Goal: Information Seeking & Learning: Check status

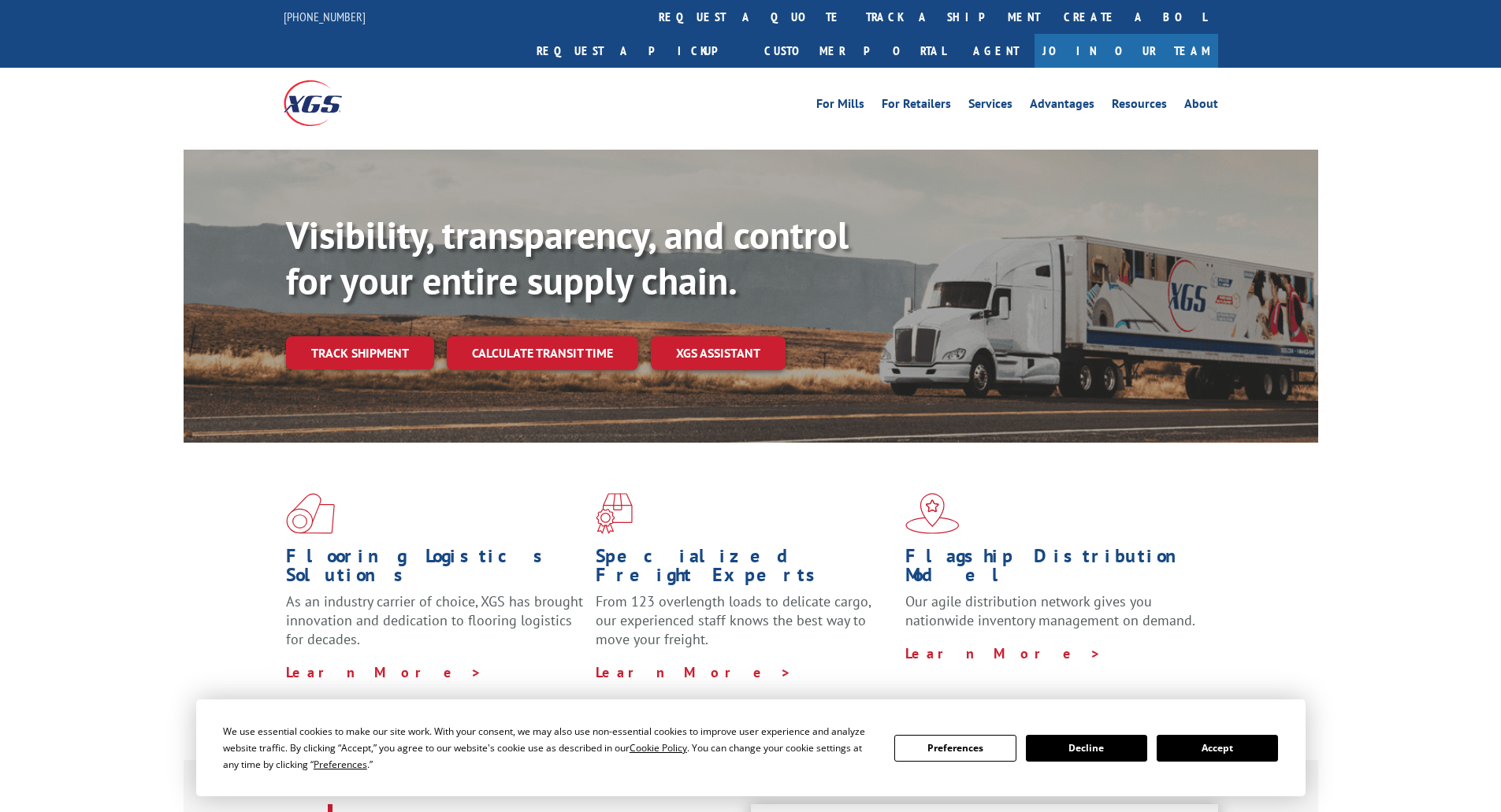
click at [1208, 749] on button "Accept" at bounding box center [1217, 748] width 121 height 27
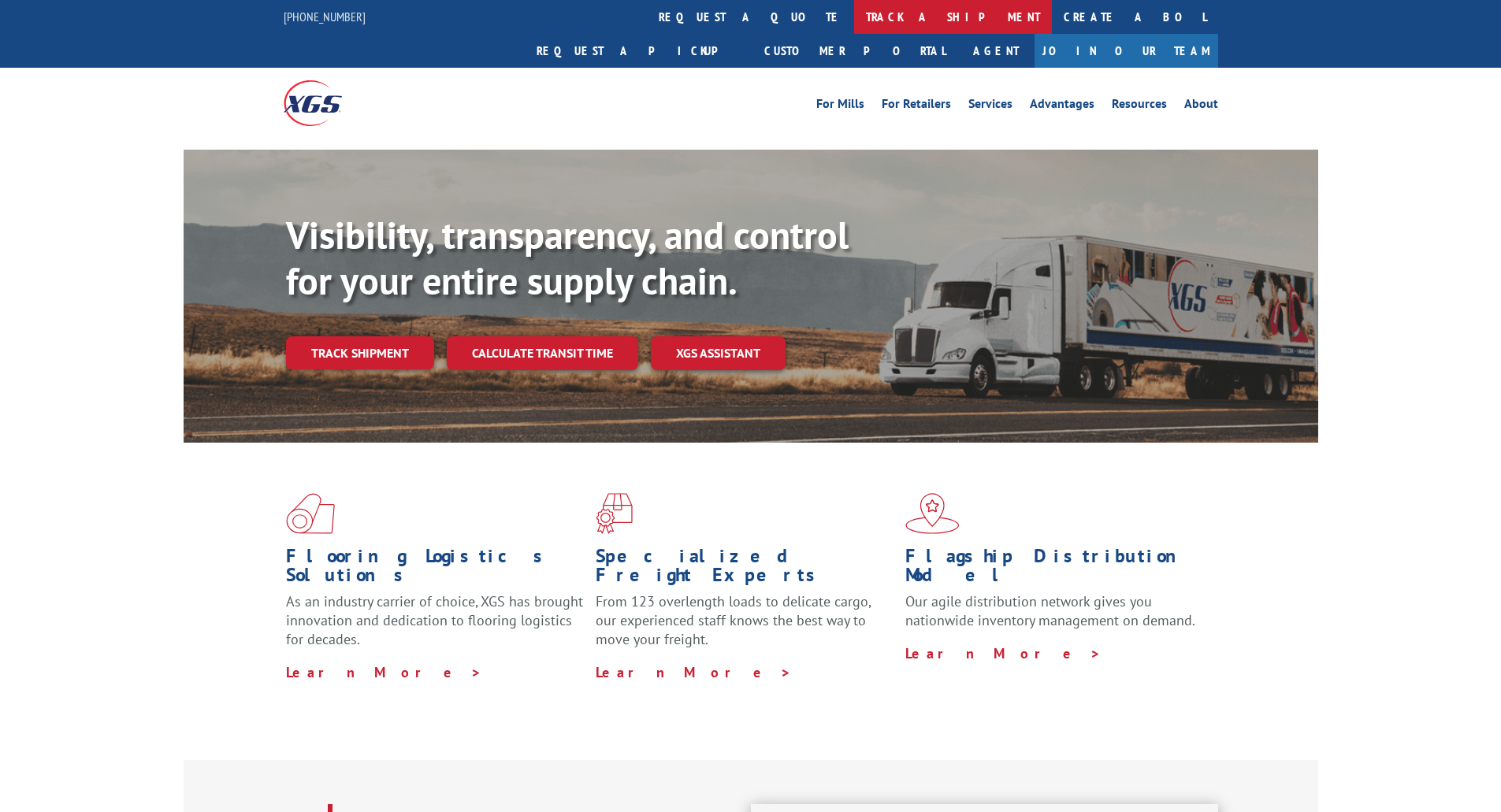
click at [854, 20] on link "track a shipment" at bounding box center [952, 17] width 198 height 34
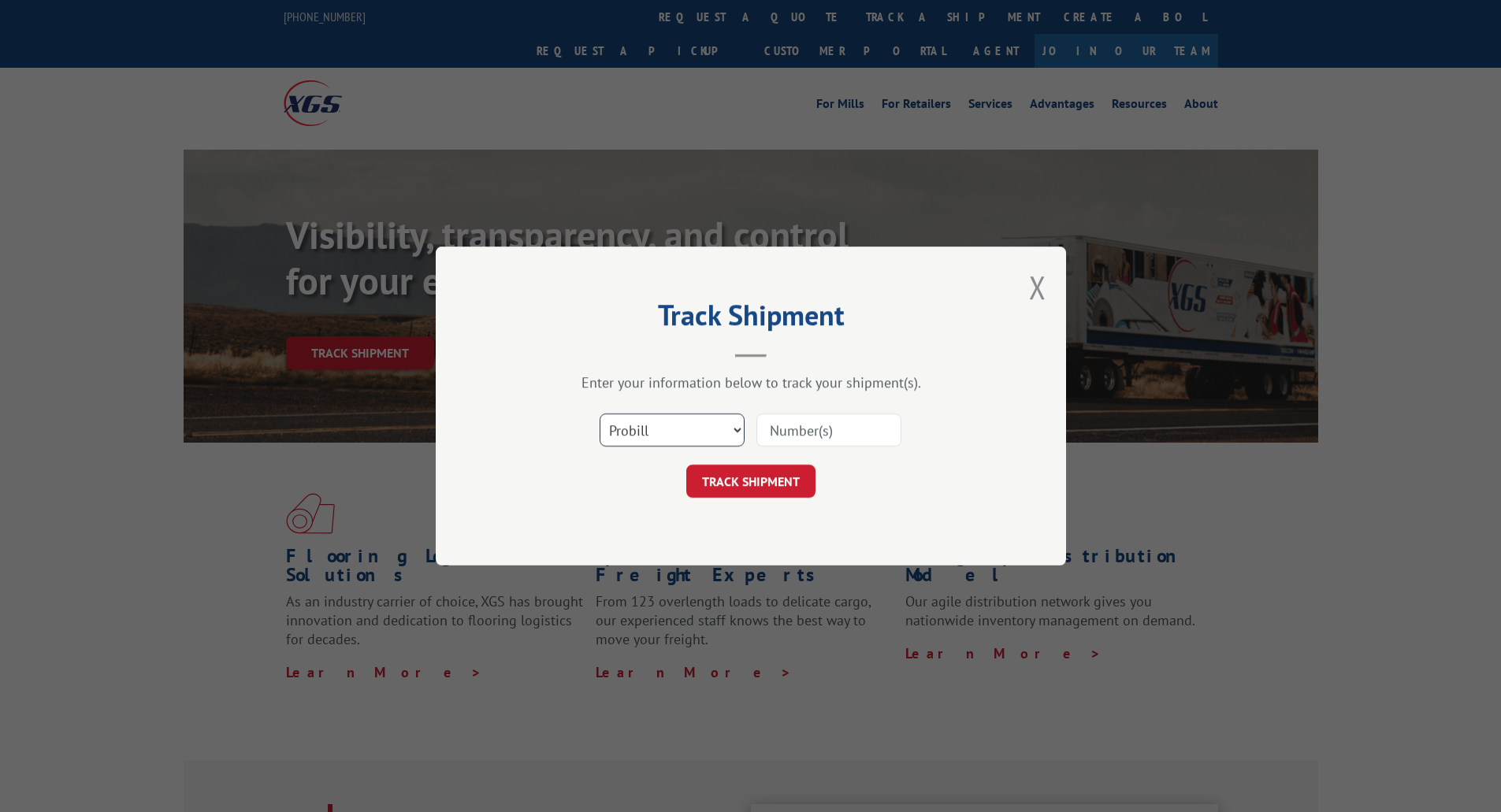
click at [740, 426] on select "Select category... Probill BOL PO" at bounding box center [672, 430] width 145 height 33
click at [798, 431] on input at bounding box center [829, 430] width 145 height 33
drag, startPoint x: 798, startPoint y: 428, endPoint x: 858, endPoint y: 286, distance: 154.2
click at [801, 283] on div "Track Shipment Enter your information below to track your shipment(s). Select c…" at bounding box center [750, 406] width 630 height 319
click at [816, 431] on input at bounding box center [829, 430] width 145 height 33
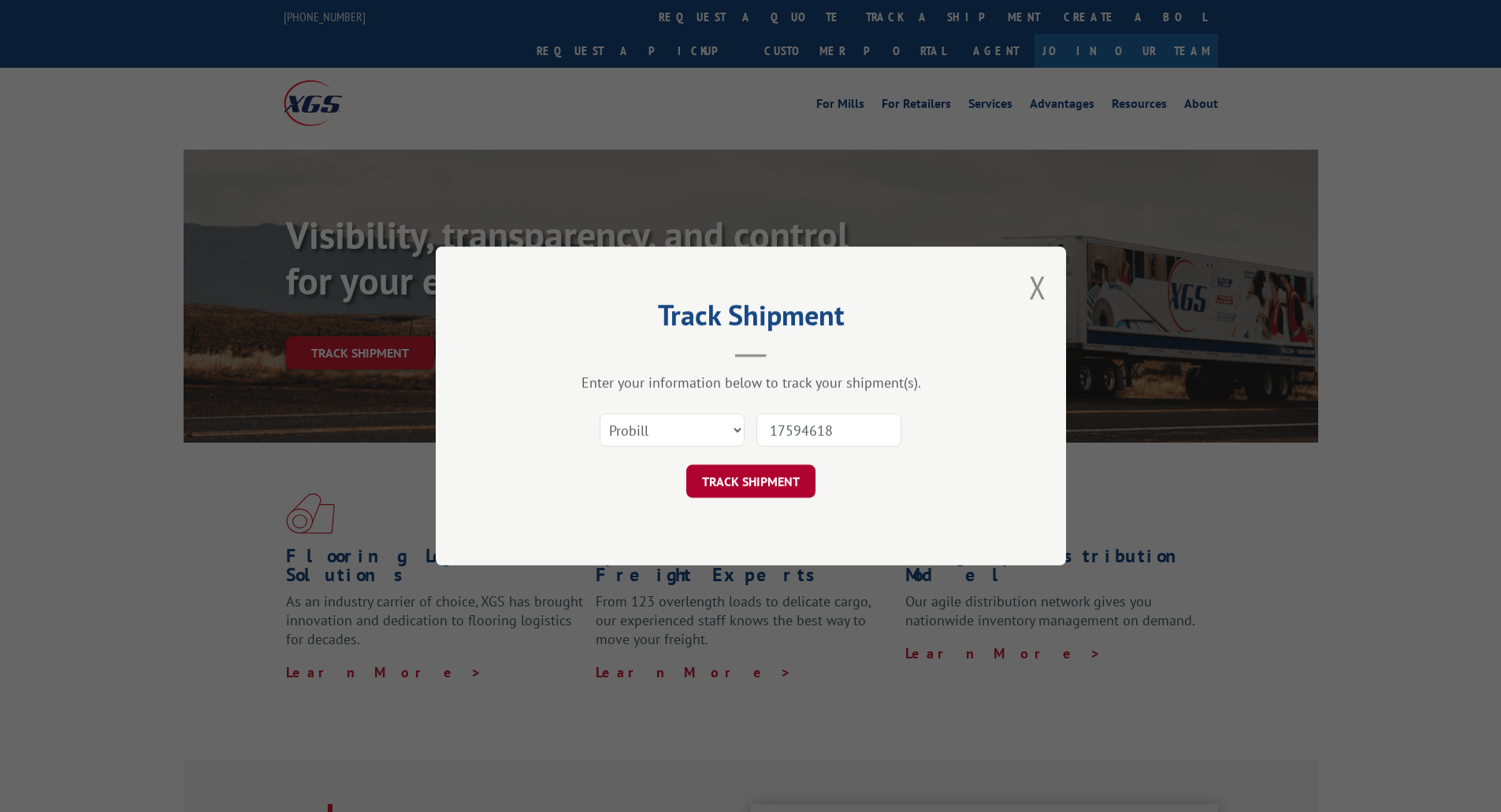
type input "17594618"
click at [762, 465] on button "TRACK SHIPMENT" at bounding box center [750, 481] width 129 height 33
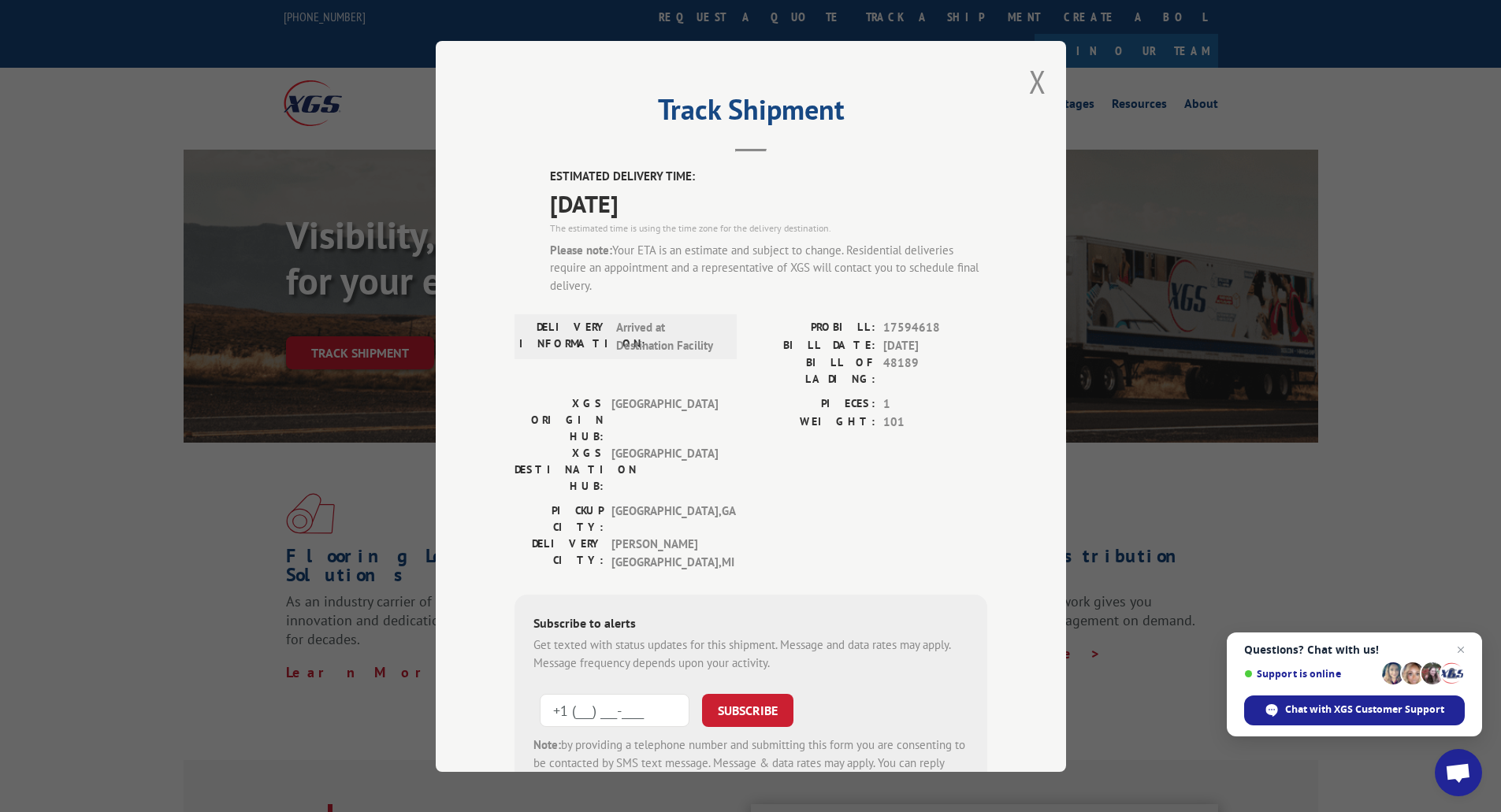
click at [628, 693] on input "+1 (___) ___-____" at bounding box center [614, 709] width 150 height 33
type input "[PHONE_NUMBER]"
click at [737, 693] on button "SUBSCRIBE" at bounding box center [748, 709] width 92 height 33
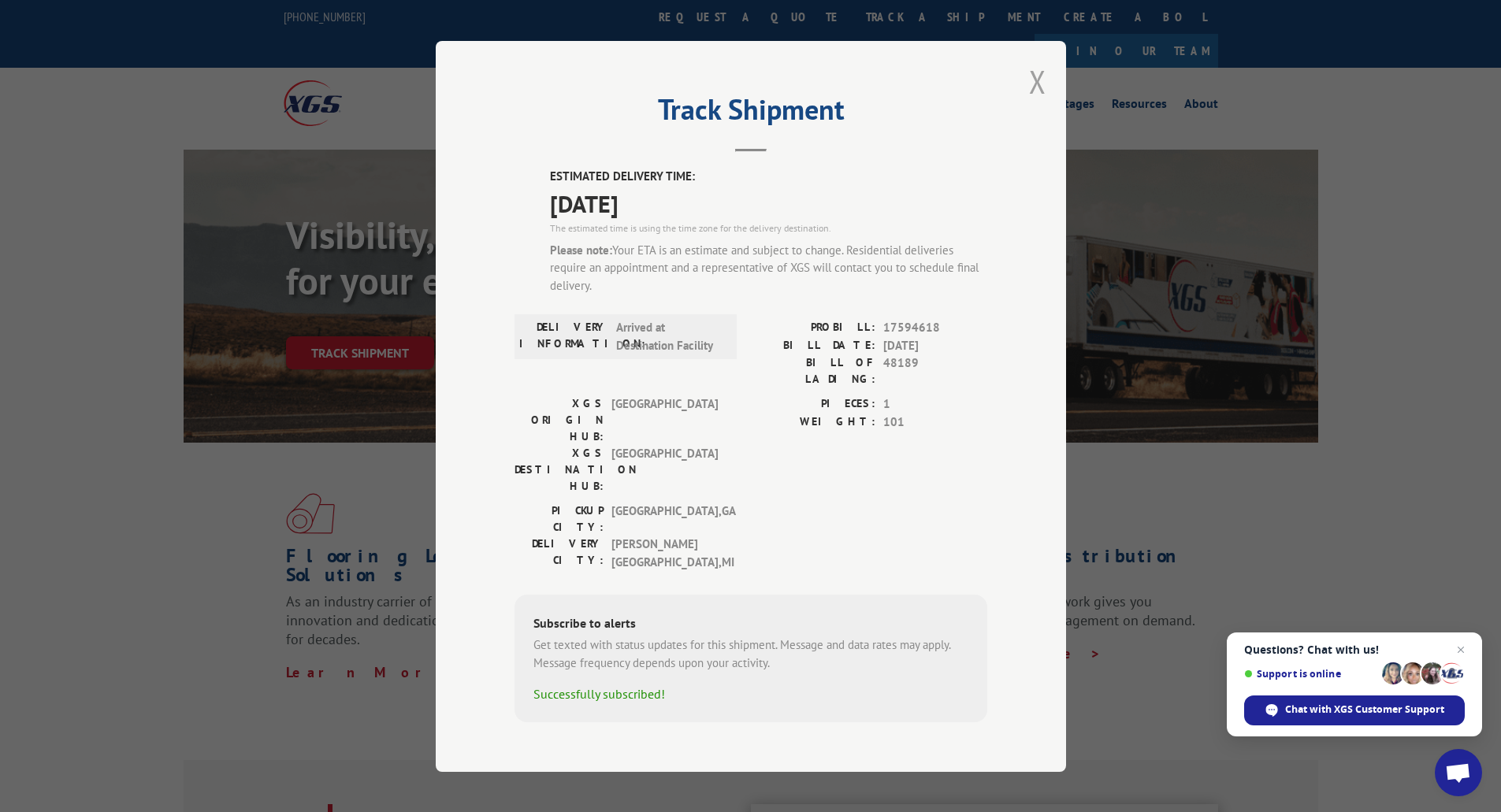
click at [1042, 85] on button "Close modal" at bounding box center [1037, 81] width 17 height 42
